Goal: Obtain resource: Download file/media

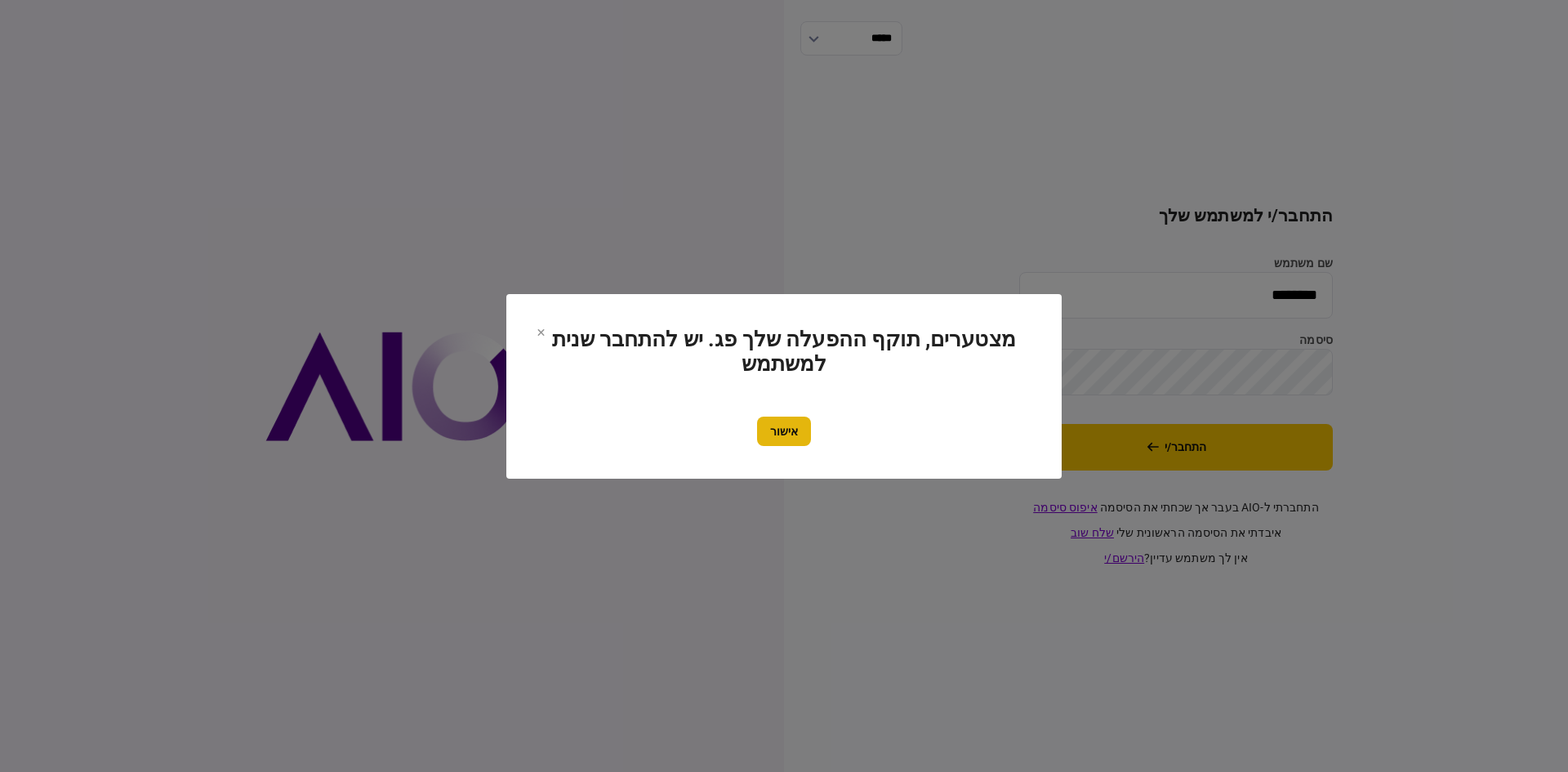
click at [789, 423] on button "אישור" at bounding box center [784, 432] width 54 height 30
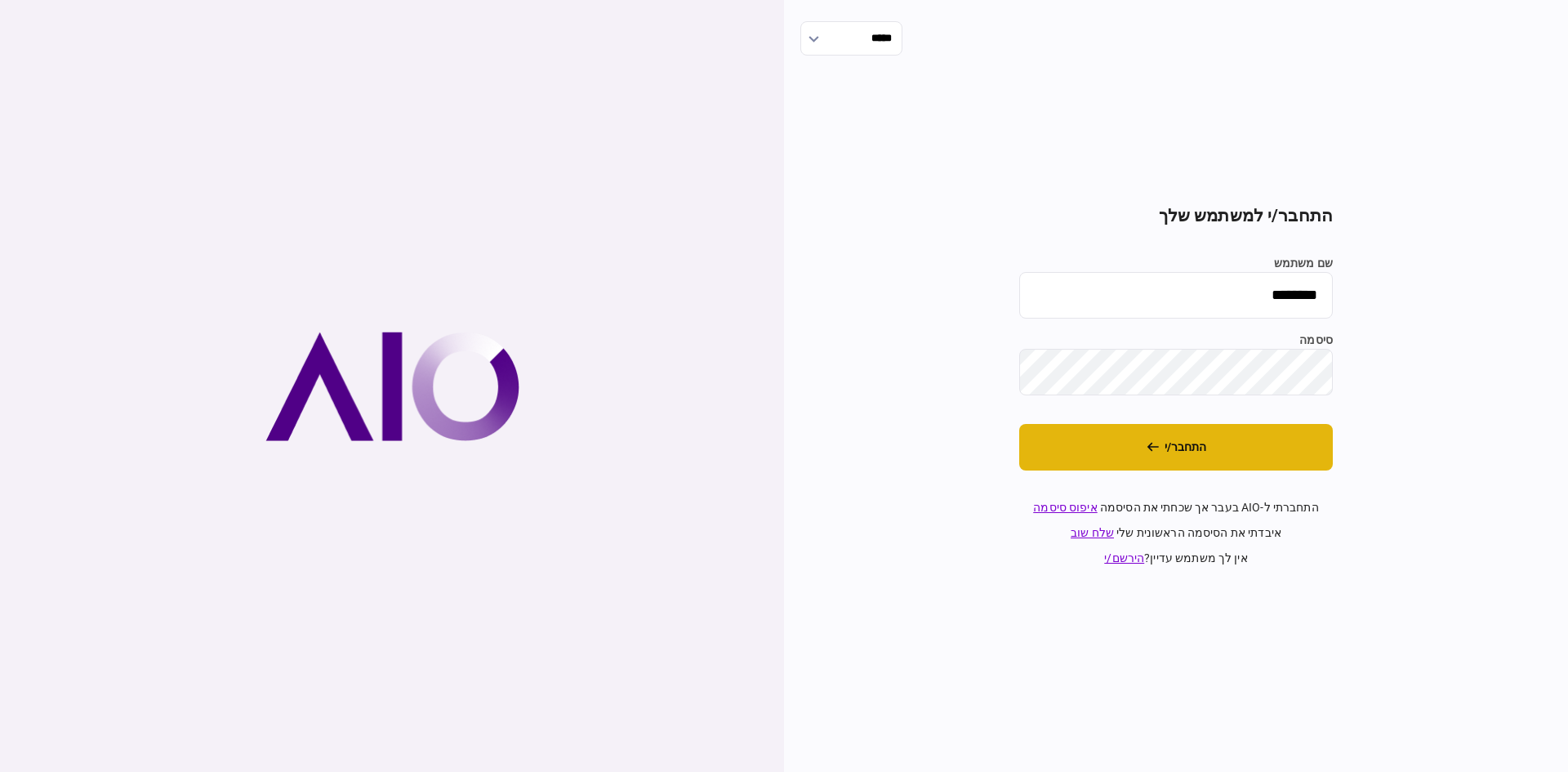
click at [1103, 432] on button "התחבר/י" at bounding box center [1176, 447] width 313 height 46
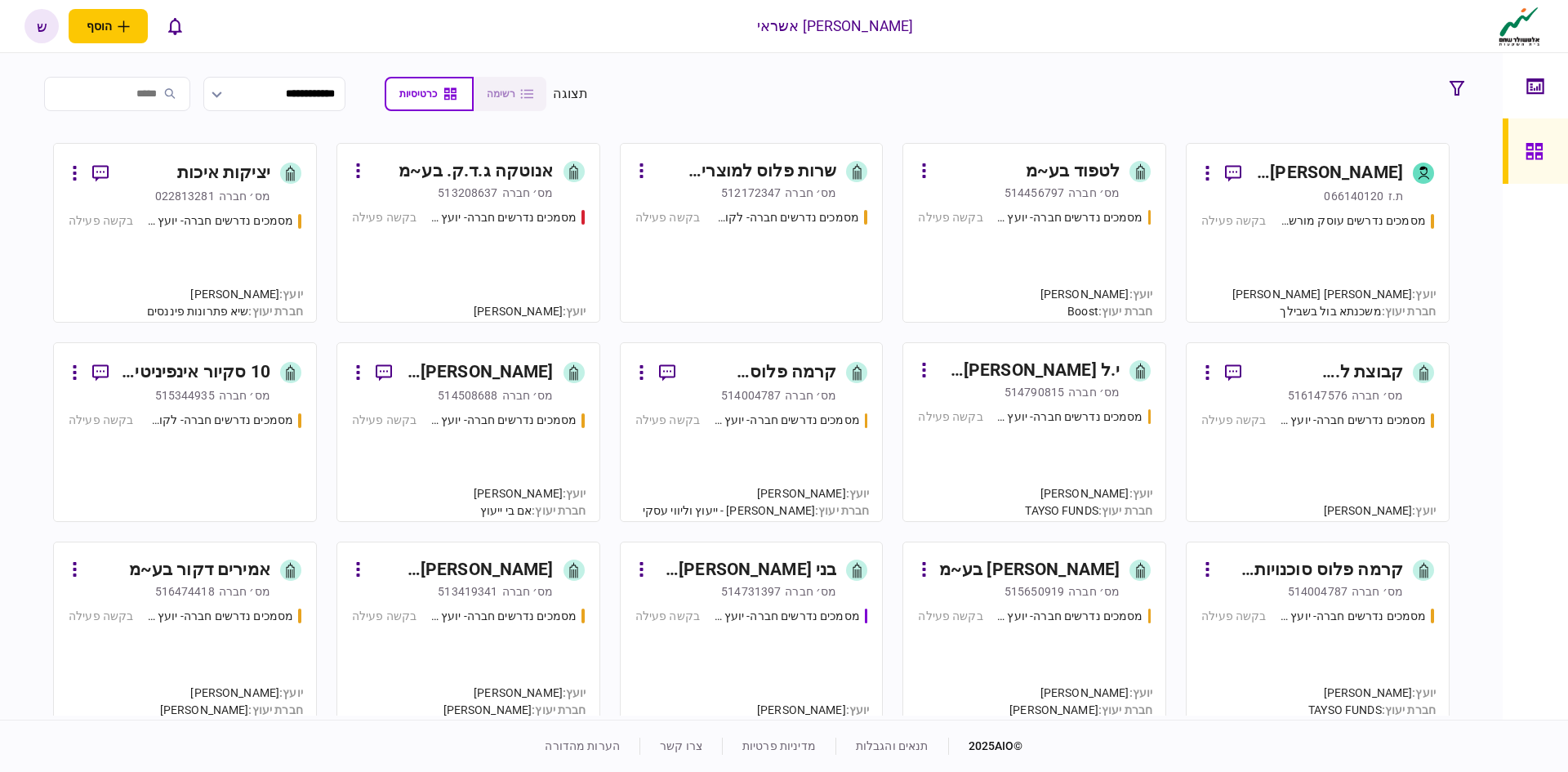
click at [1046, 237] on div "מסמכים נדרשים חברה- יועץ - תהליך חברה בקשה פעילה" at bounding box center [1034, 258] width 233 height 99
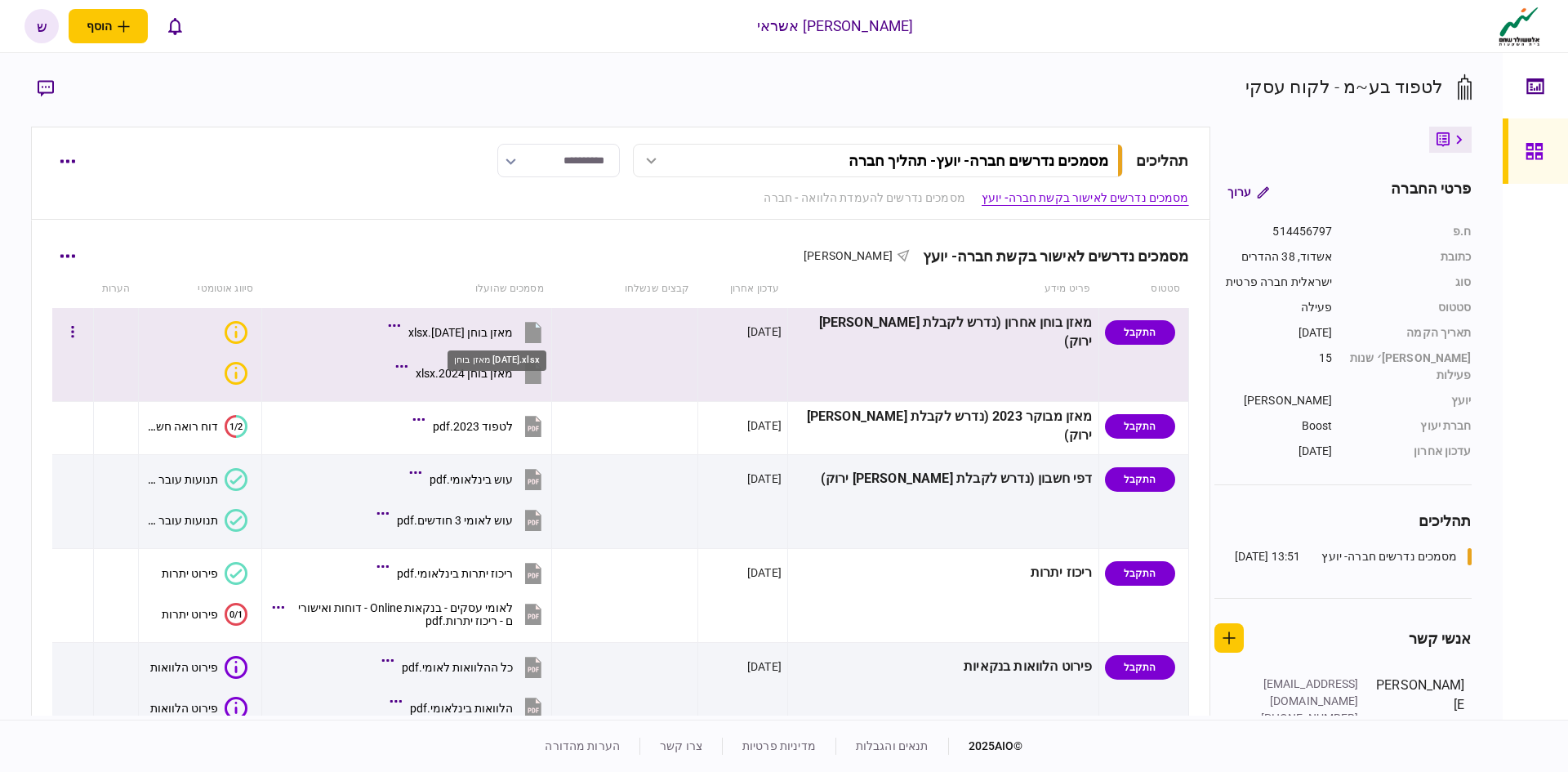
click at [509, 332] on div "מאזן בוחן [DATE].xlsx" at bounding box center [460, 332] width 104 height 13
click at [512, 327] on div "מאזן בוחן [DATE].xlsx" at bounding box center [460, 332] width 104 height 13
click at [497, 326] on div "מאזן בוחן [DATE].xlsx" at bounding box center [460, 332] width 104 height 13
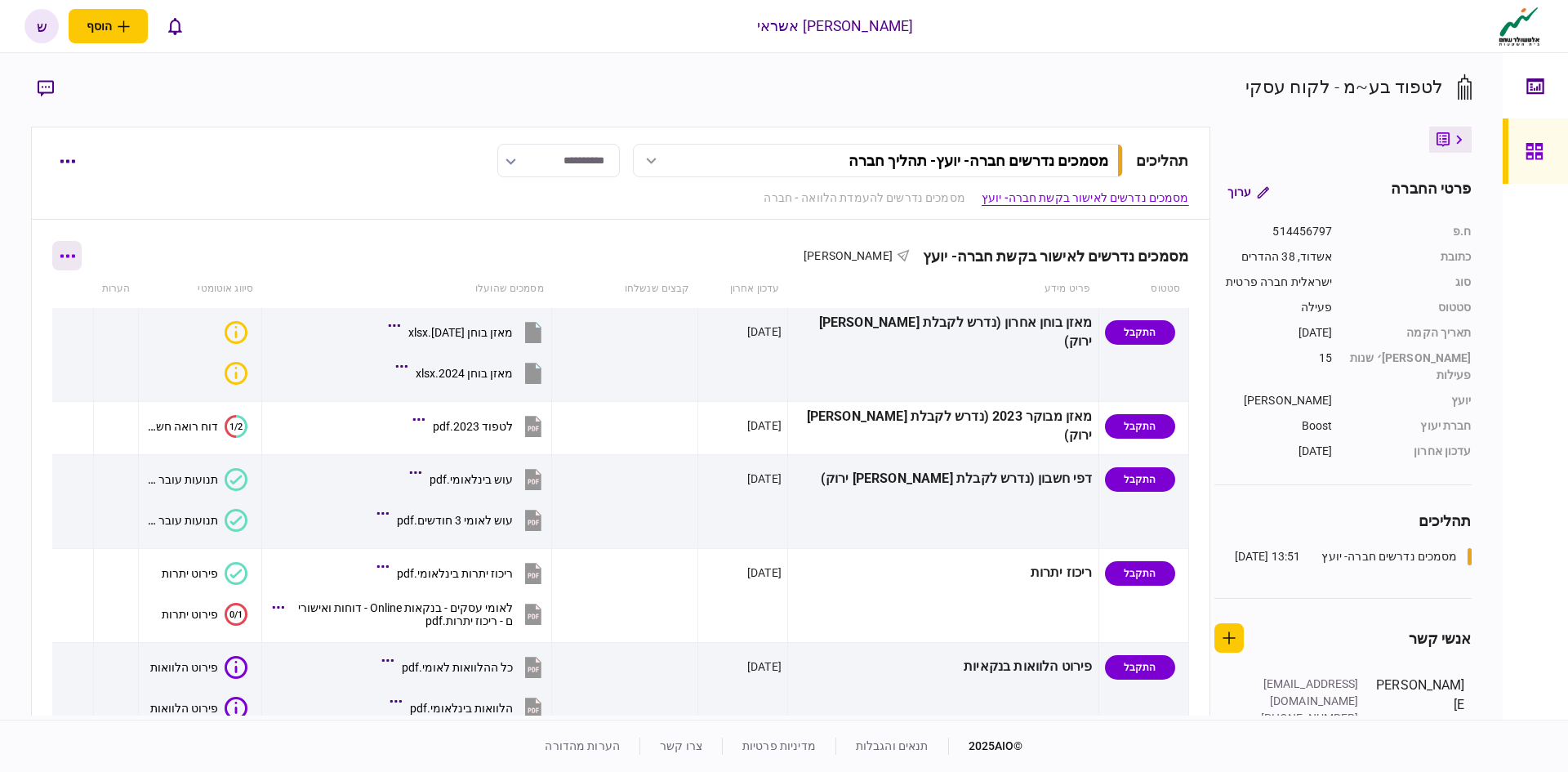
click at [82, 249] on button "button" at bounding box center [67, 255] width 30 height 30
click at [79, 392] on span "הורד מסמכים" at bounding box center [91, 396] width 75 height 20
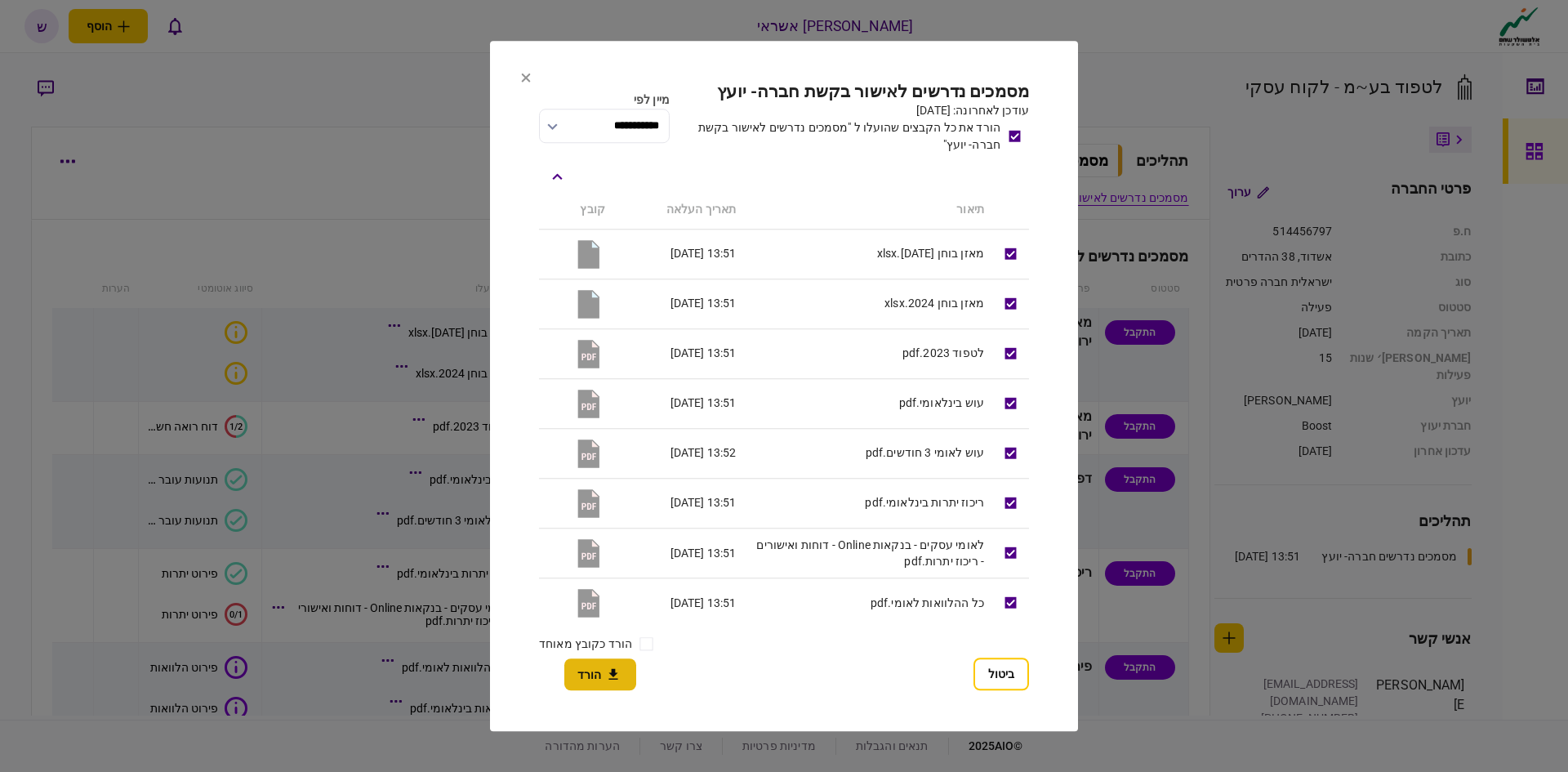
click at [579, 674] on button "הורד" at bounding box center [600, 674] width 72 height 32
